Goal: Task Accomplishment & Management: Manage account settings

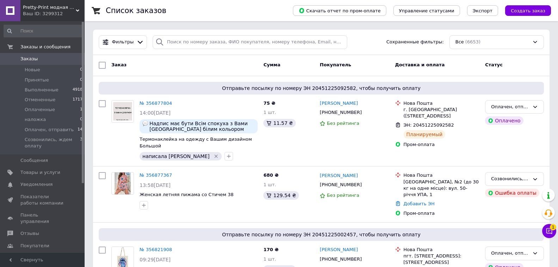
click at [65, 59] on span "Заказы" at bounding box center [42, 59] width 45 height 6
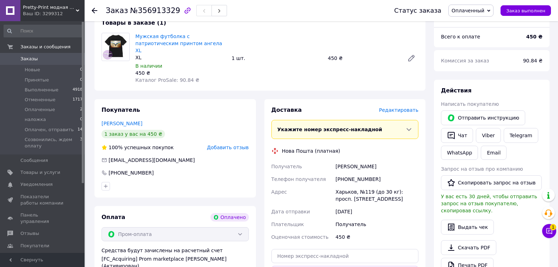
scroll to position [35, 0]
